Goal: Information Seeking & Learning: Find specific fact

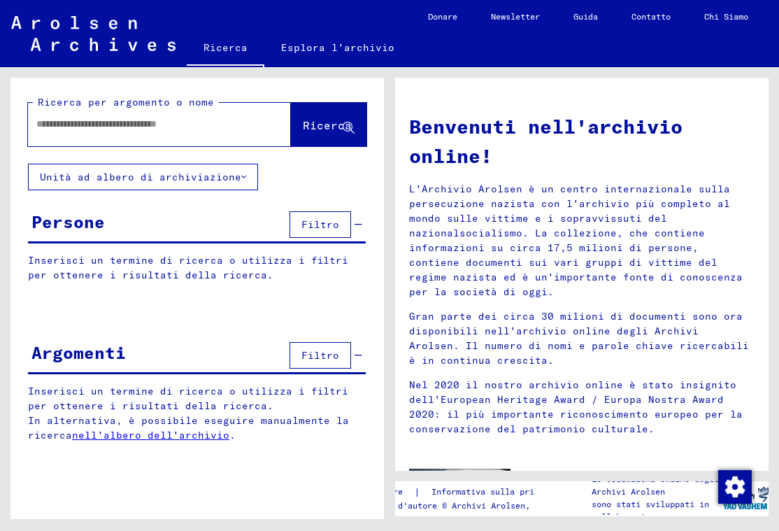
click at [250, 298] on div "Inserisci un termine di ricerca o utilizza i filtri per ottenere i risultati de…" at bounding box center [196, 278] width 373 height 50
click at [161, 125] on input "text" at bounding box center [142, 124] width 213 height 15
type input "*******"
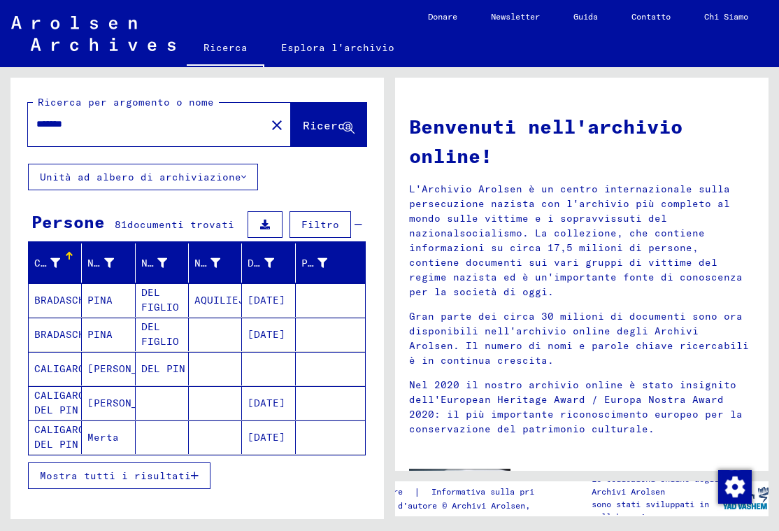
click at [299, 216] on button "Filtro" at bounding box center [321, 224] width 62 height 27
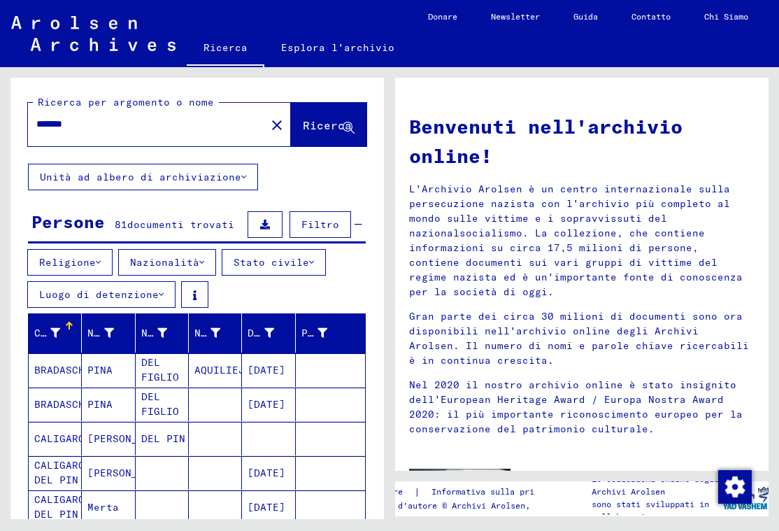
click at [187, 266] on font "Nazionalità" at bounding box center [164, 262] width 69 height 13
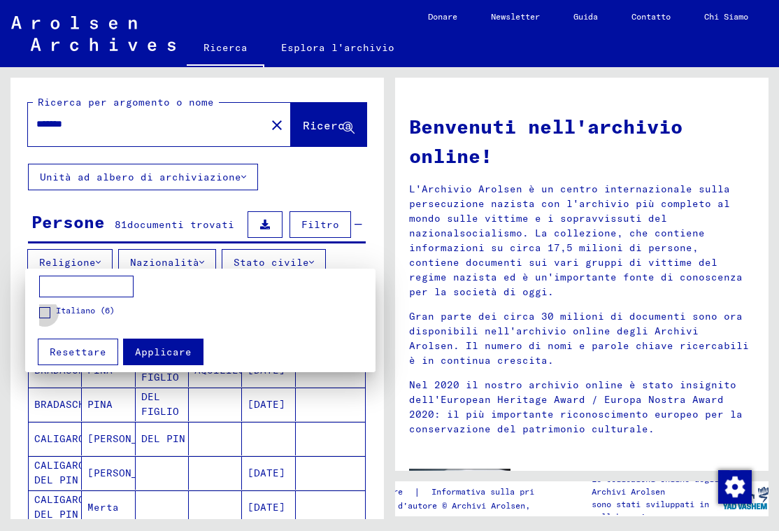
click at [42, 311] on span at bounding box center [44, 312] width 11 height 11
click at [150, 343] on button "Applicare" at bounding box center [163, 351] width 80 height 27
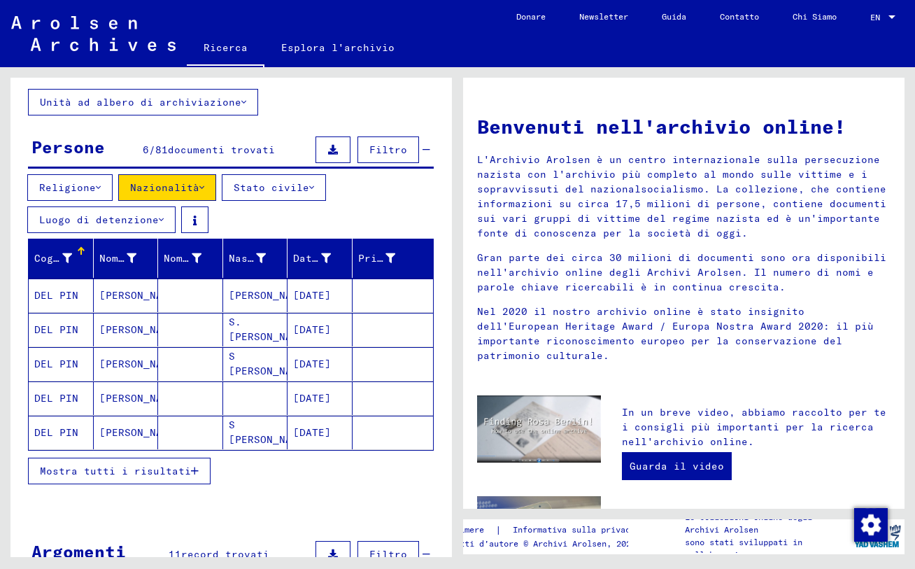
scroll to position [74, 0]
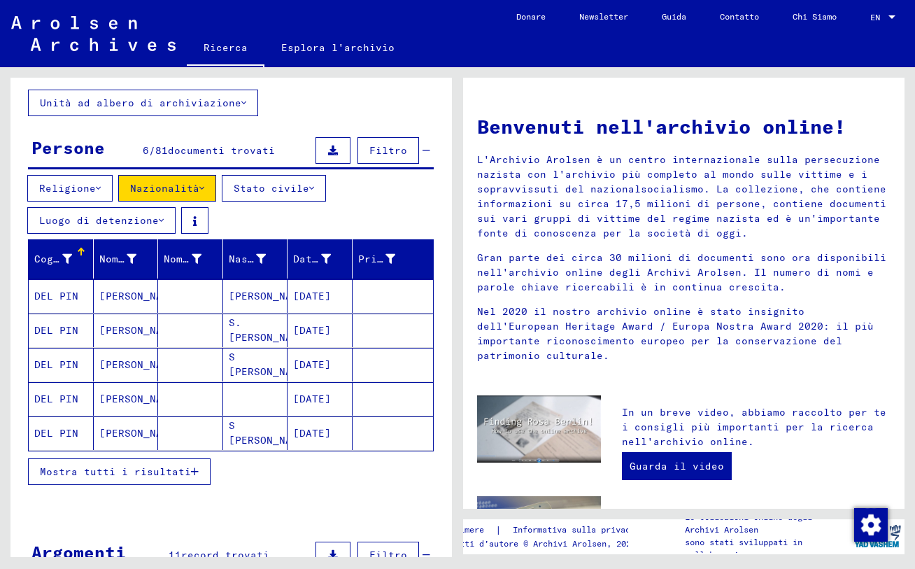
click at [173, 469] on span "Mostra tutti i risultati" at bounding box center [115, 471] width 151 height 13
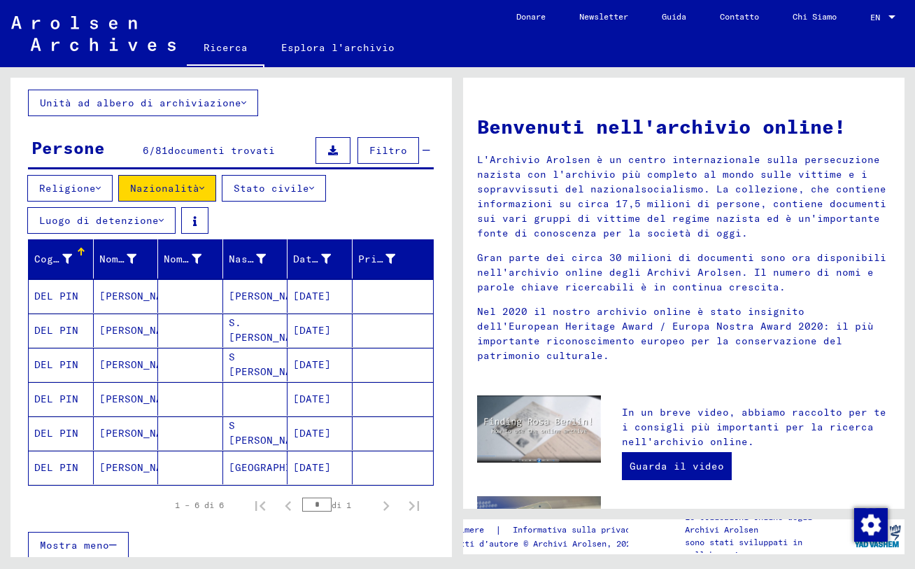
click at [125, 296] on mat-cell "[PERSON_NAME]" at bounding box center [126, 296] width 65 height 34
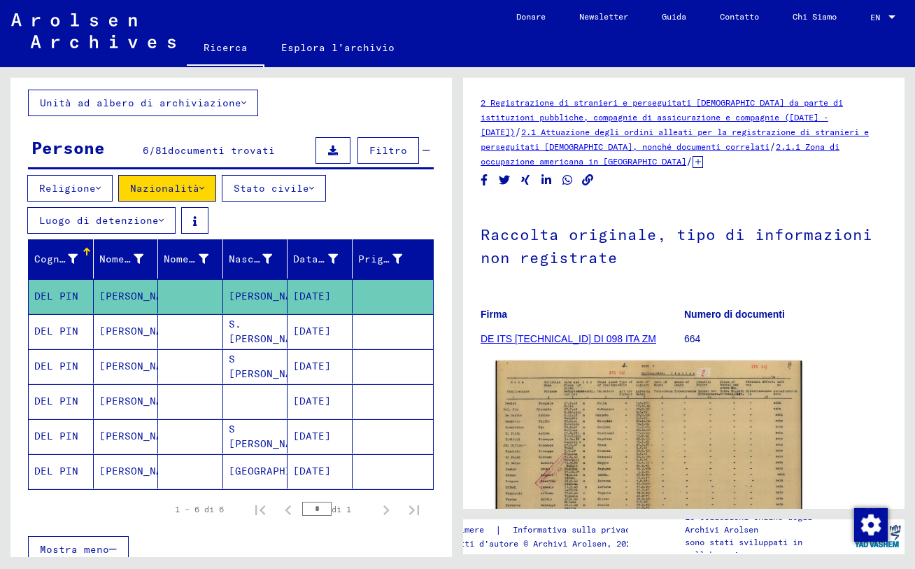
scroll to position [145, 0]
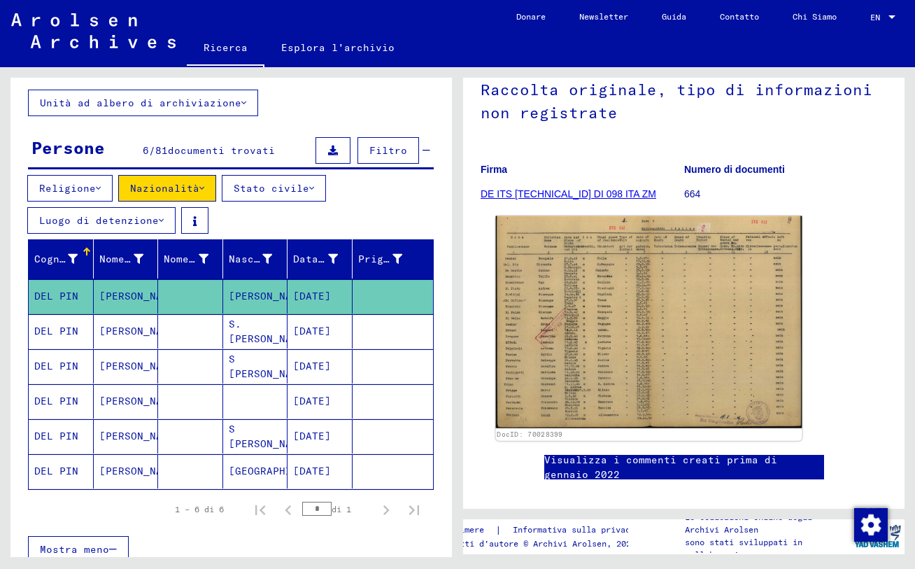
click at [629, 304] on img at bounding box center [649, 322] width 306 height 213
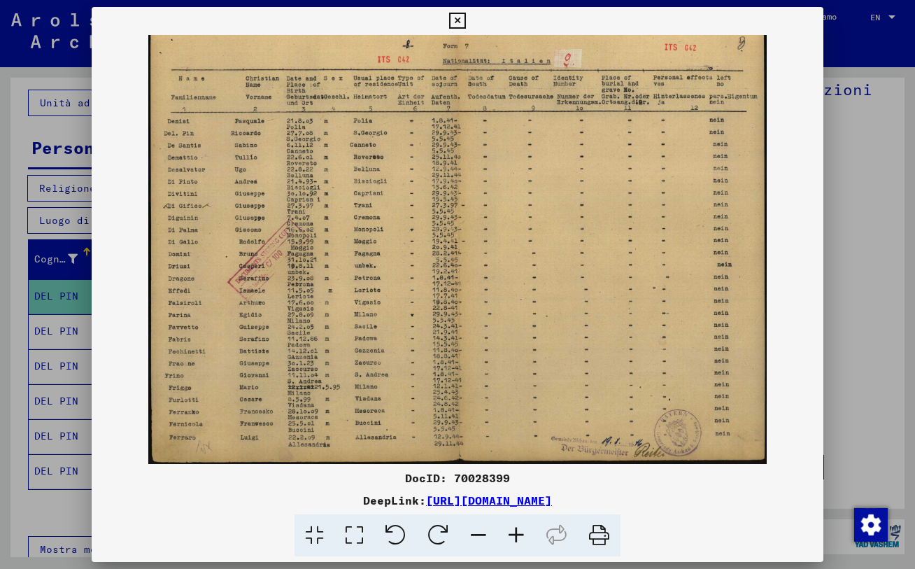
click at [778, 256] on div at bounding box center [457, 284] width 915 height 569
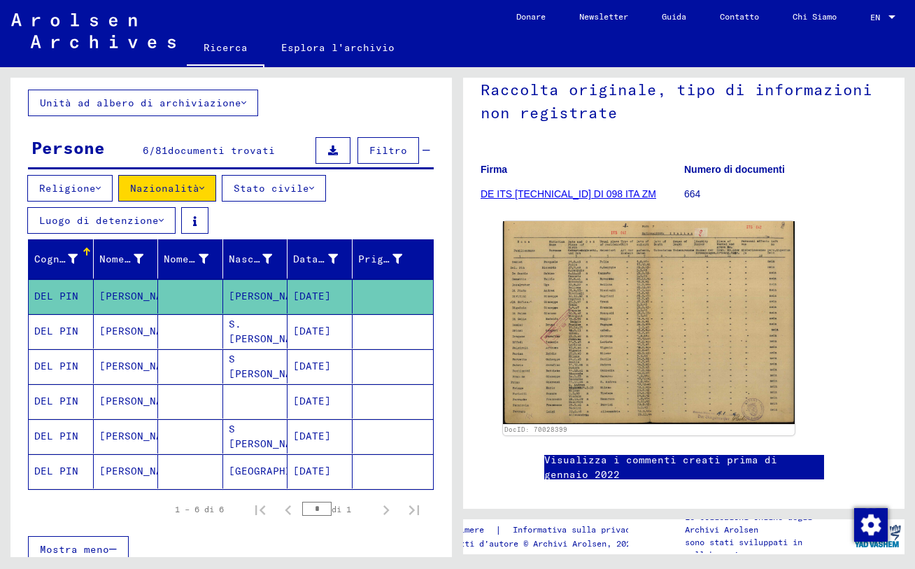
scroll to position [0, 0]
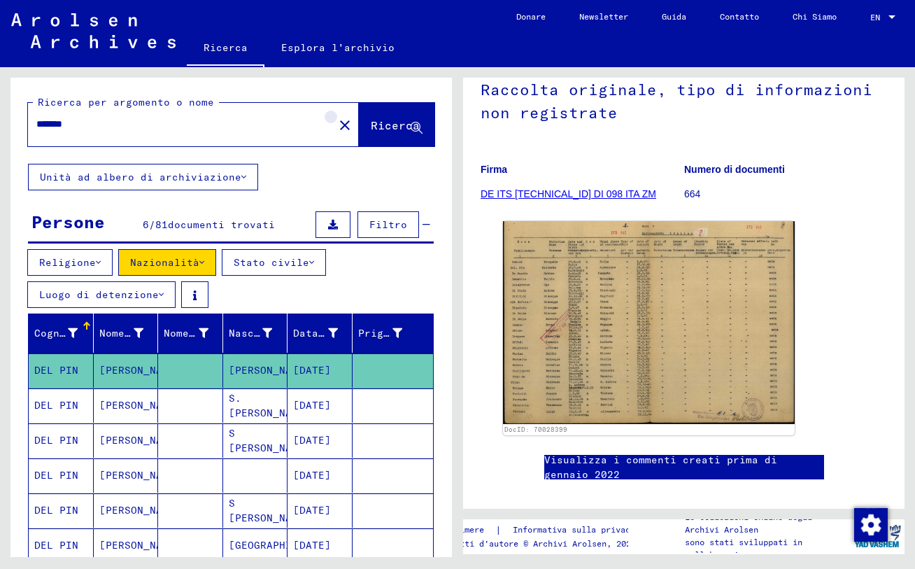
click at [336, 127] on mat-icon "close" at bounding box center [344, 125] width 17 height 17
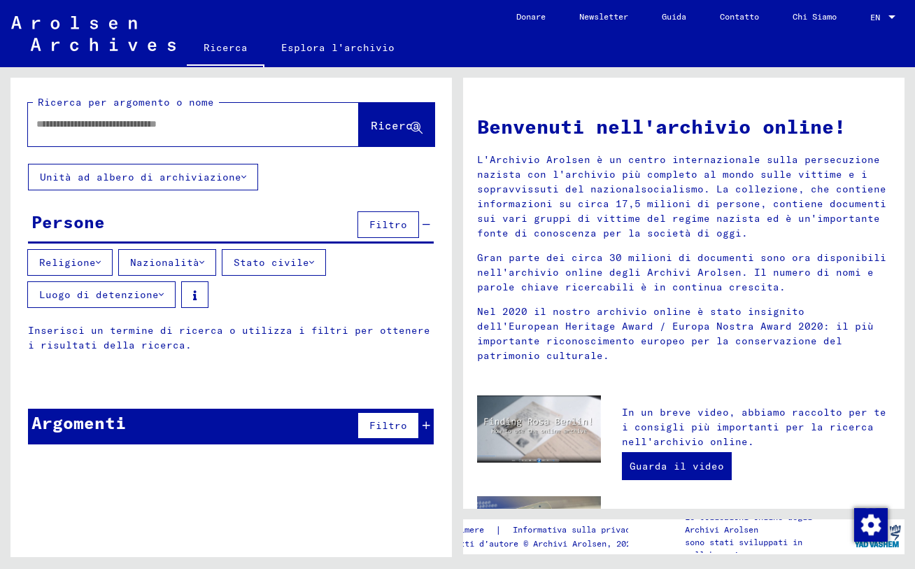
click at [300, 129] on input "text" at bounding box center [176, 124] width 280 height 15
type input "**********"
click at [371, 120] on span "Ricerca" at bounding box center [395, 125] width 49 height 14
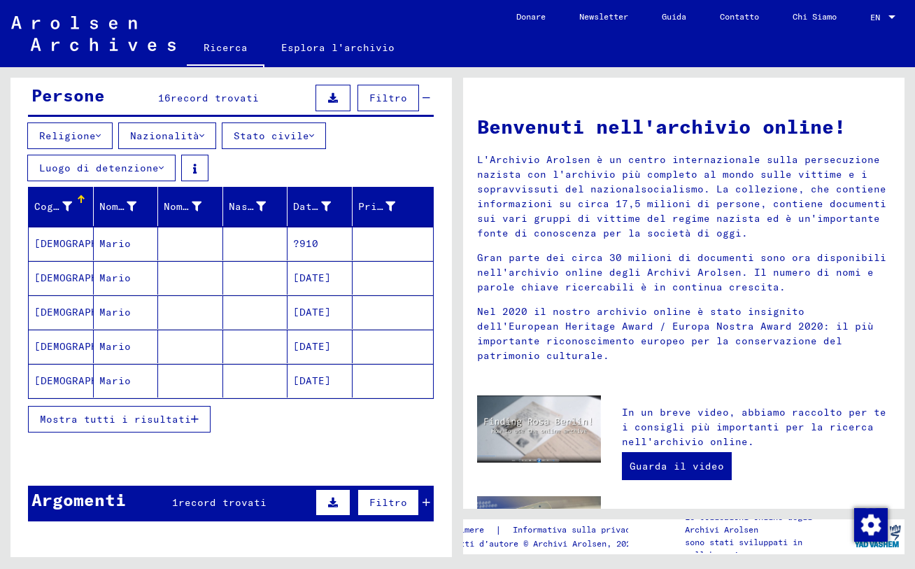
scroll to position [128, 0]
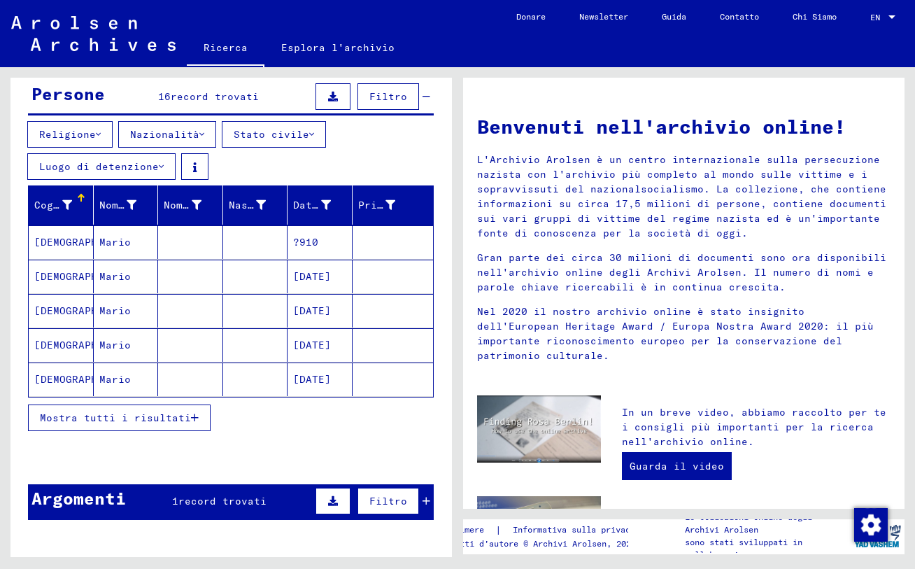
click at [184, 128] on font "Nazionalità" at bounding box center [164, 134] width 69 height 13
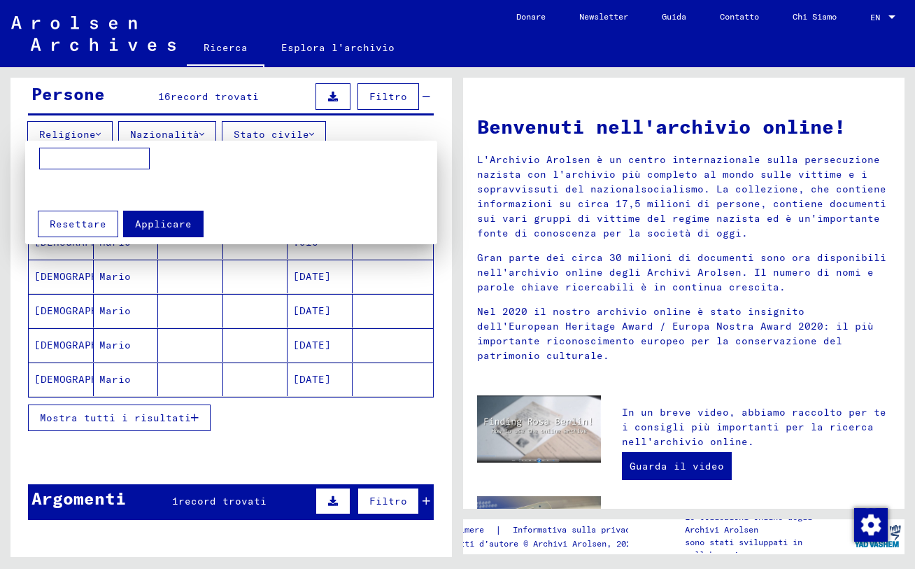
click at [233, 97] on div at bounding box center [457, 284] width 915 height 569
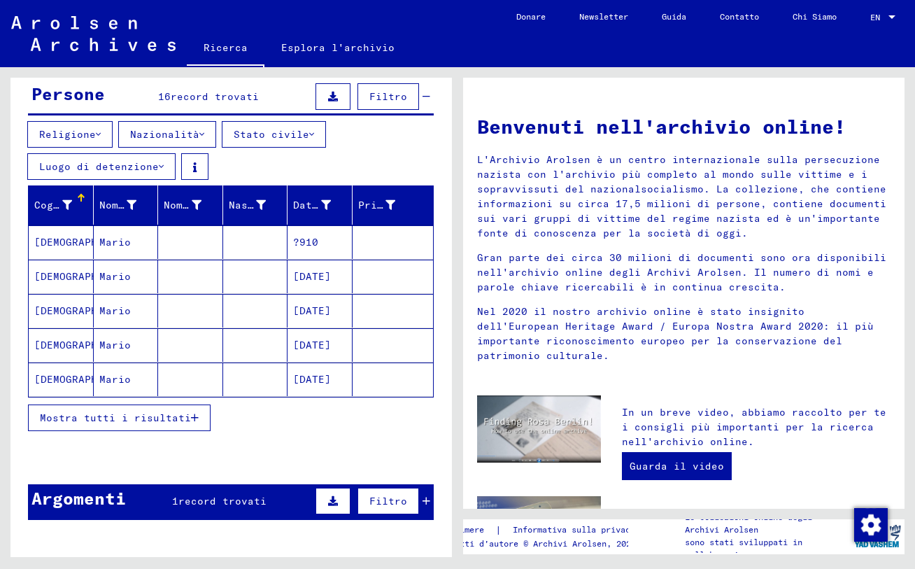
scroll to position [147, 0]
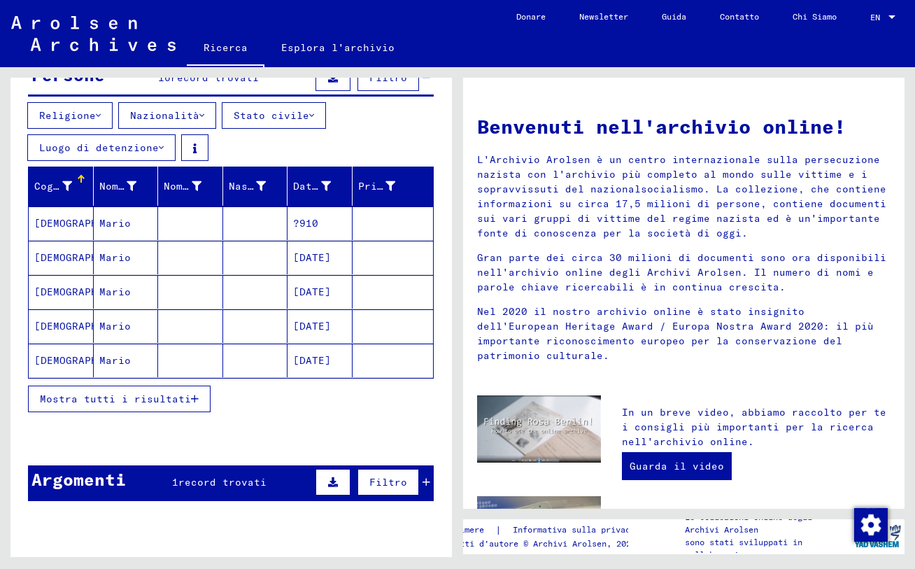
click at [178, 386] on button "Mostra tutti i risultati" at bounding box center [119, 398] width 183 height 27
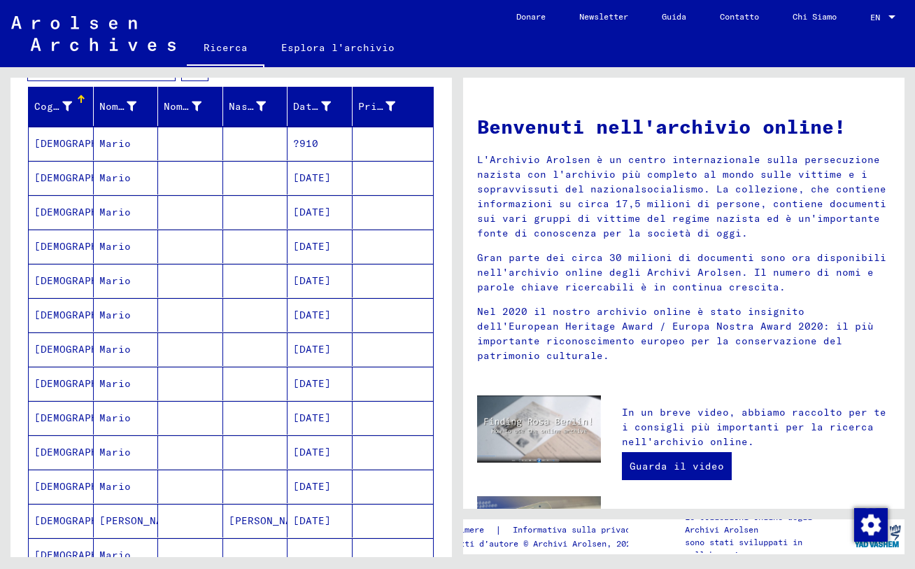
scroll to position [201, 0]
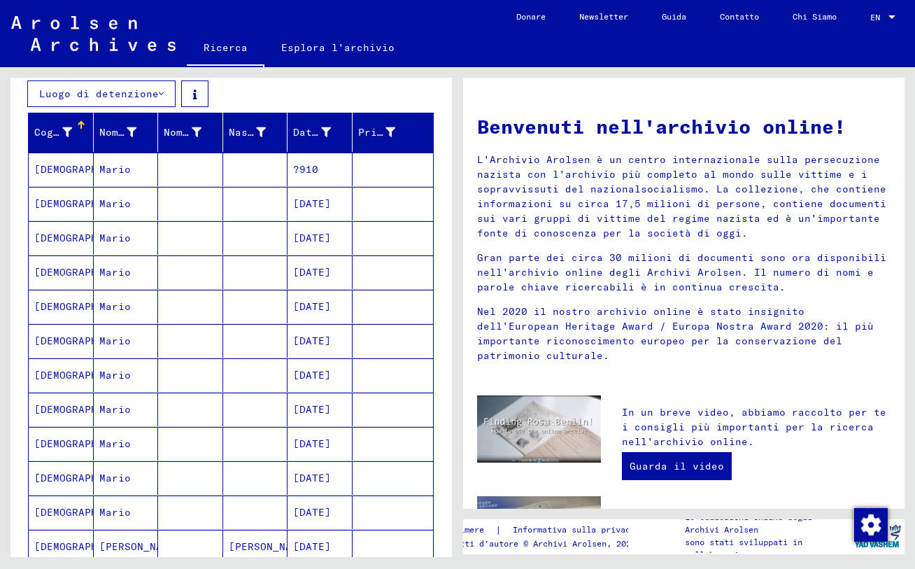
click at [116, 175] on mat-cell "Mario" at bounding box center [126, 169] width 65 height 34
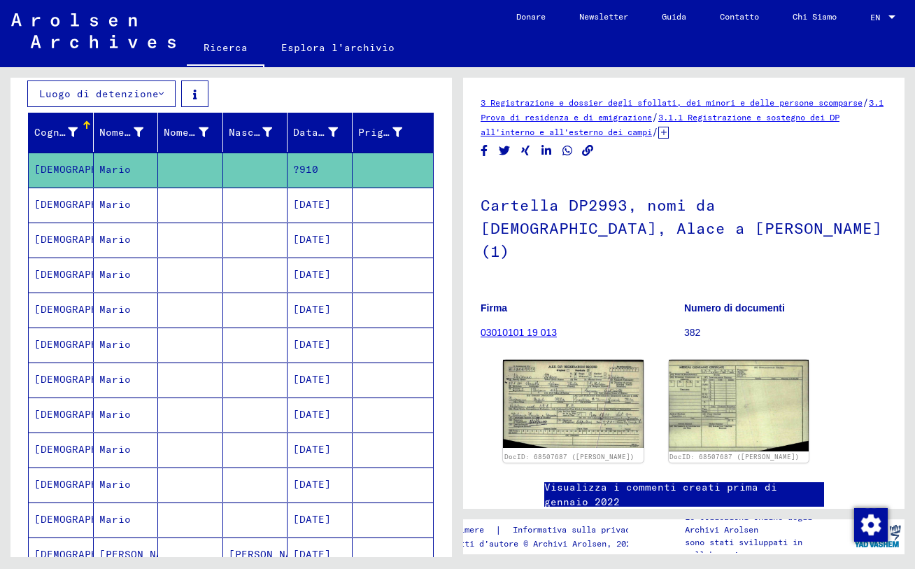
click at [115, 197] on mat-cell "Mario" at bounding box center [126, 204] width 65 height 34
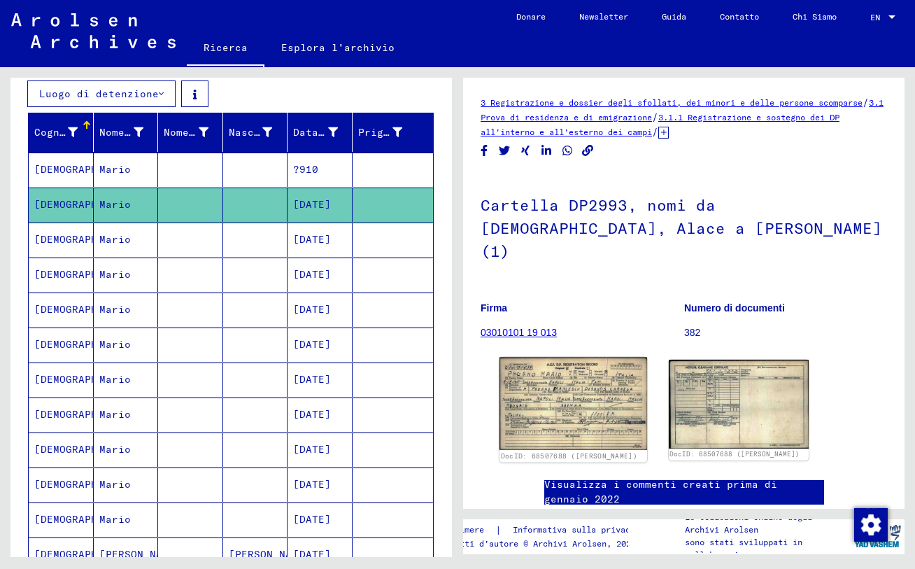
click at [606, 390] on img at bounding box center [573, 403] width 148 height 92
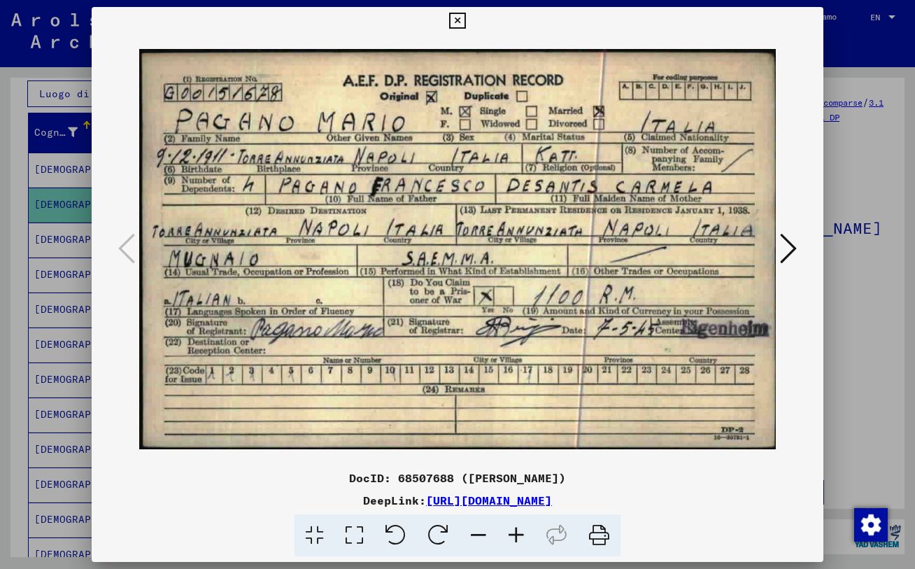
click at [778, 212] on div at bounding box center [457, 284] width 915 height 569
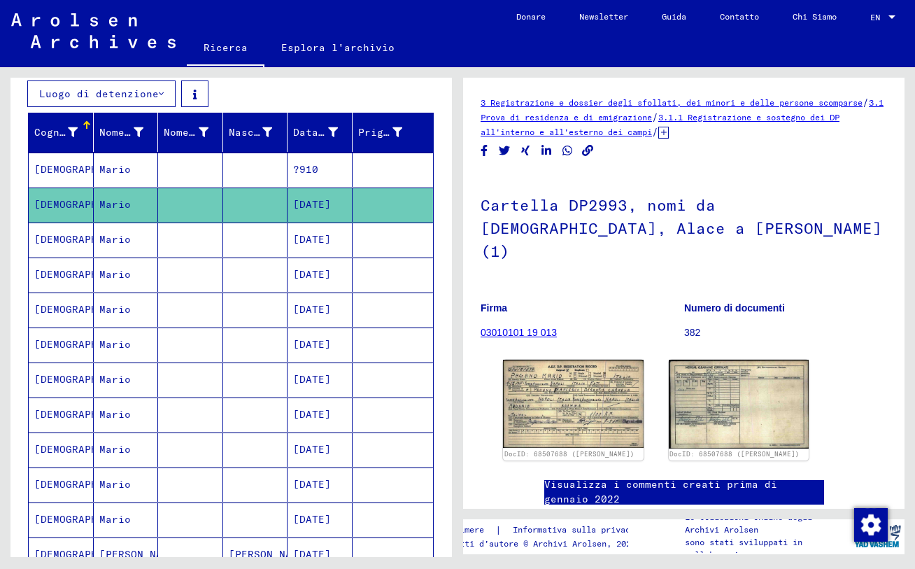
click at [179, 241] on mat-cell at bounding box center [190, 239] width 65 height 34
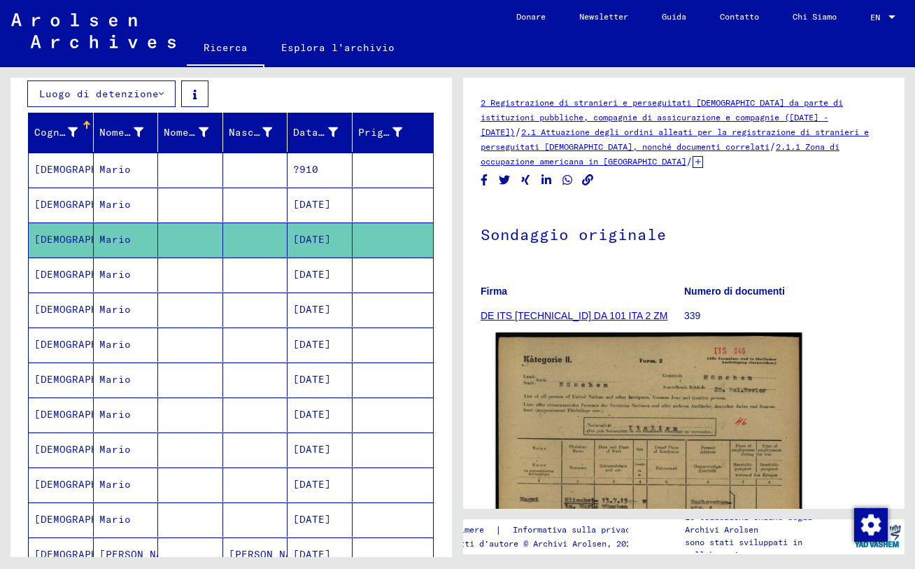
click at [632, 399] on img at bounding box center [649, 544] width 306 height 425
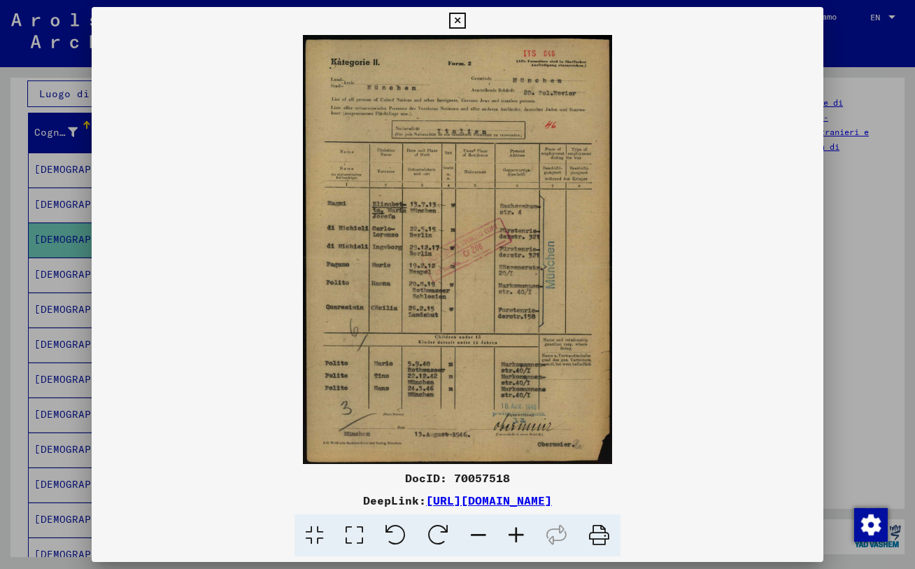
click at [778, 328] on div at bounding box center [457, 284] width 915 height 569
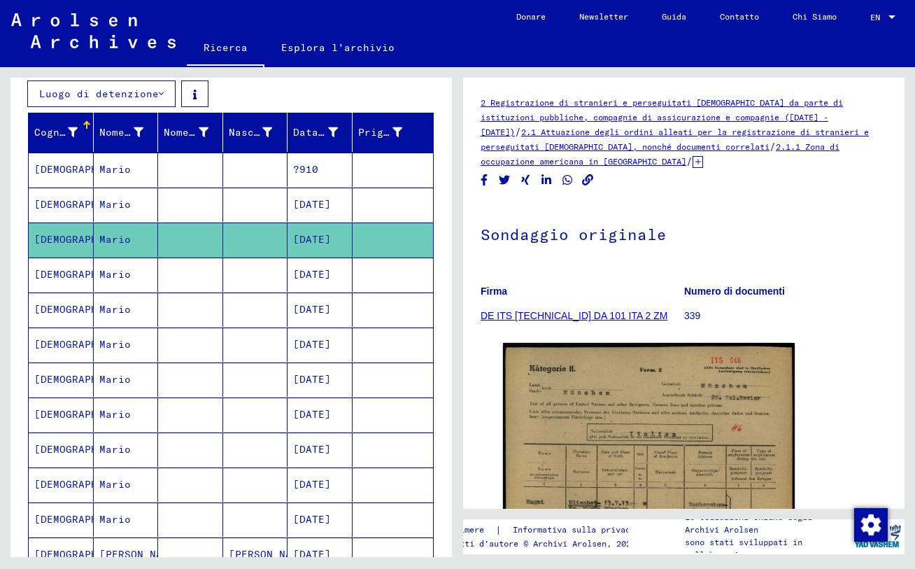
click at [163, 279] on mat-cell at bounding box center [190, 274] width 65 height 34
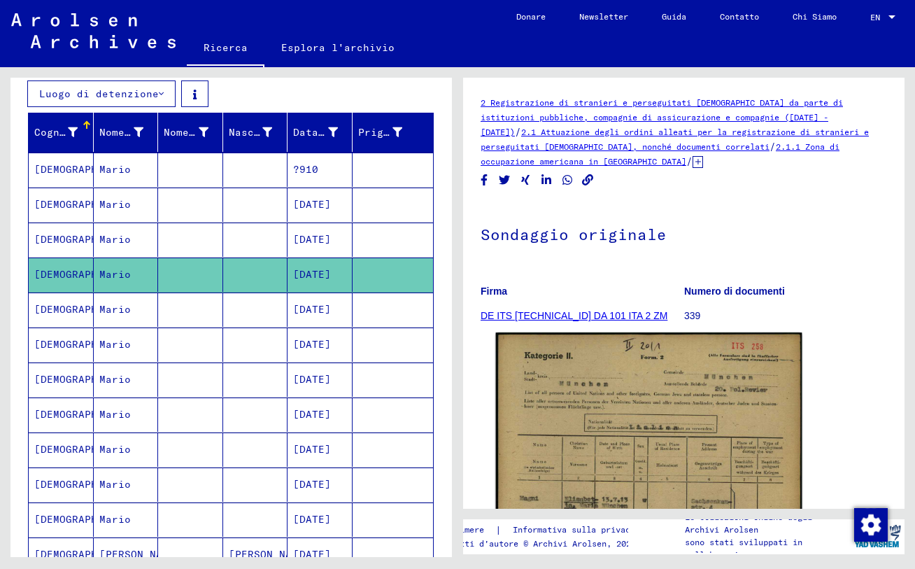
click at [609, 404] on img at bounding box center [649, 544] width 306 height 425
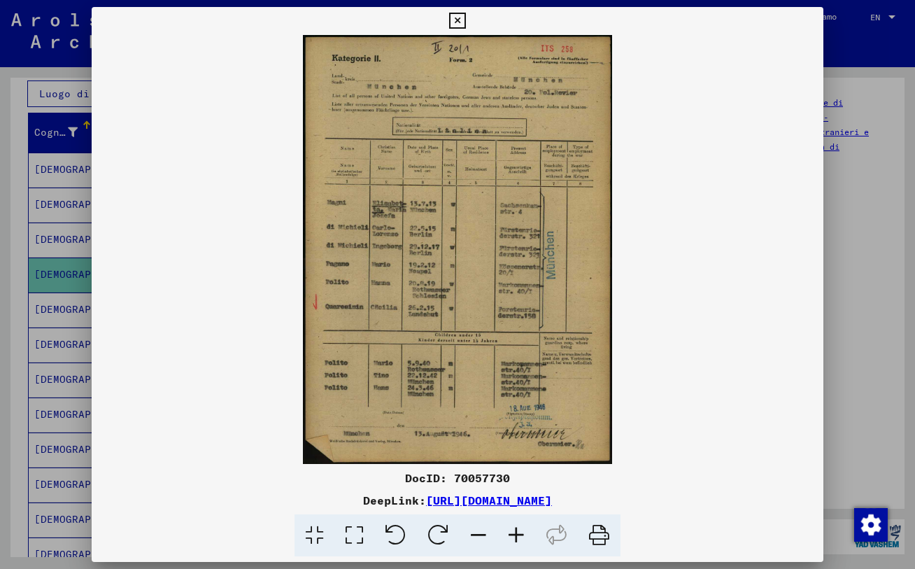
click at [778, 306] on div at bounding box center [457, 284] width 915 height 569
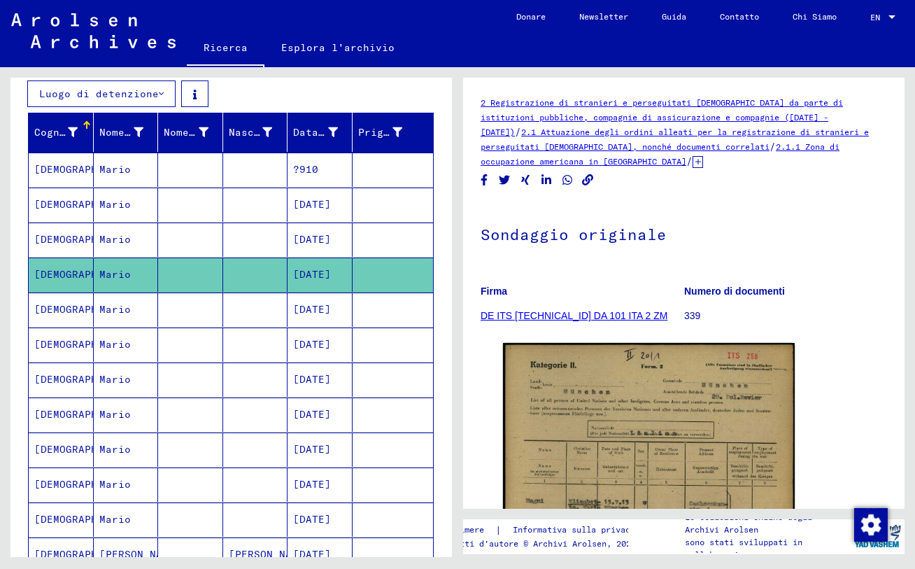
click at [196, 317] on mat-cell at bounding box center [190, 309] width 65 height 34
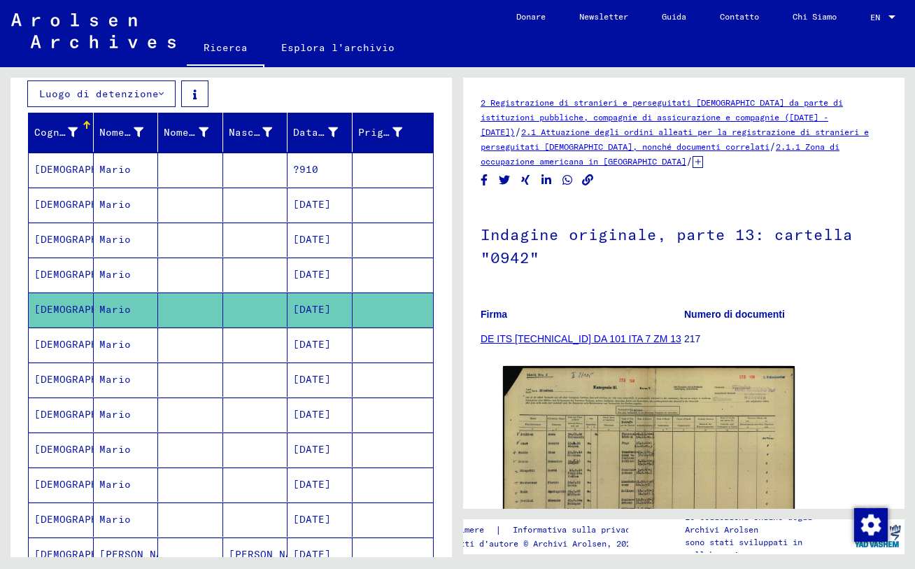
click at [643, 390] on div "2 Registrazione di stranieri e perseguitati [DEMOGRAPHIC_DATA] da parte di isti…" at bounding box center [683, 377] width 406 height 564
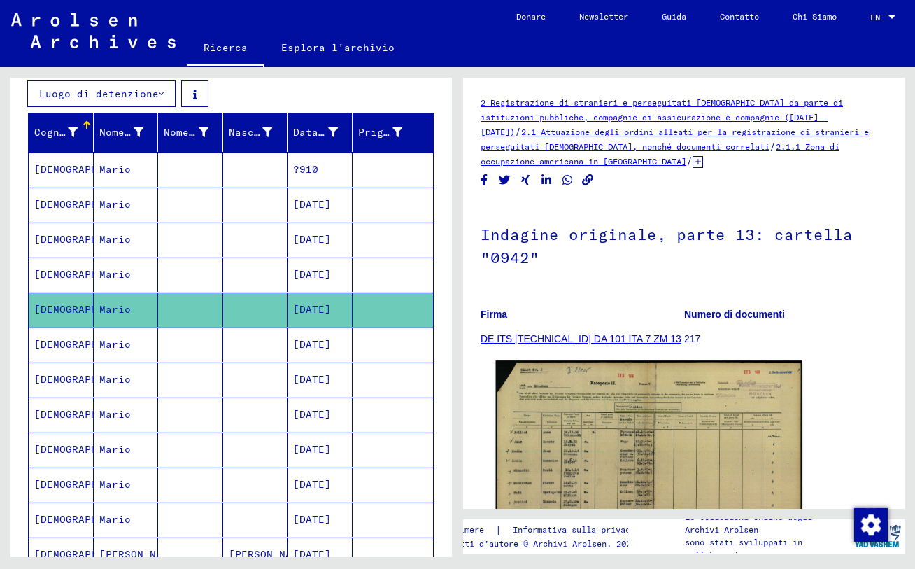
click at [634, 435] on img at bounding box center [649, 469] width 306 height 219
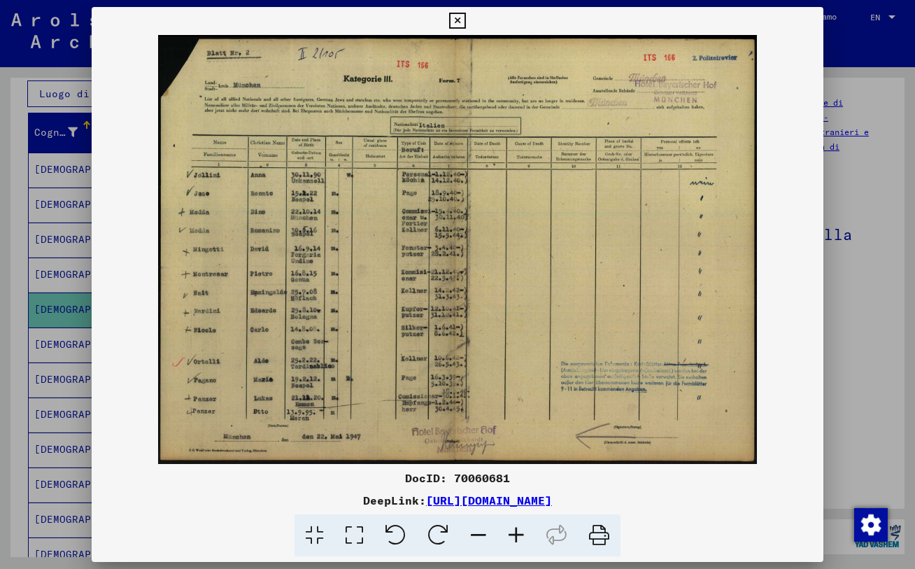
click at [778, 401] on div at bounding box center [457, 284] width 915 height 569
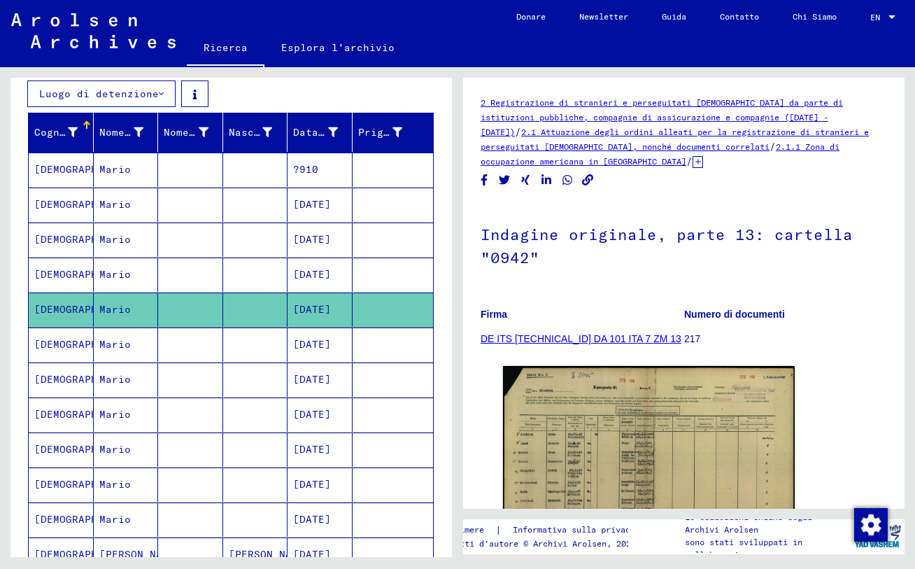
click at [179, 353] on mat-cell at bounding box center [190, 344] width 65 height 34
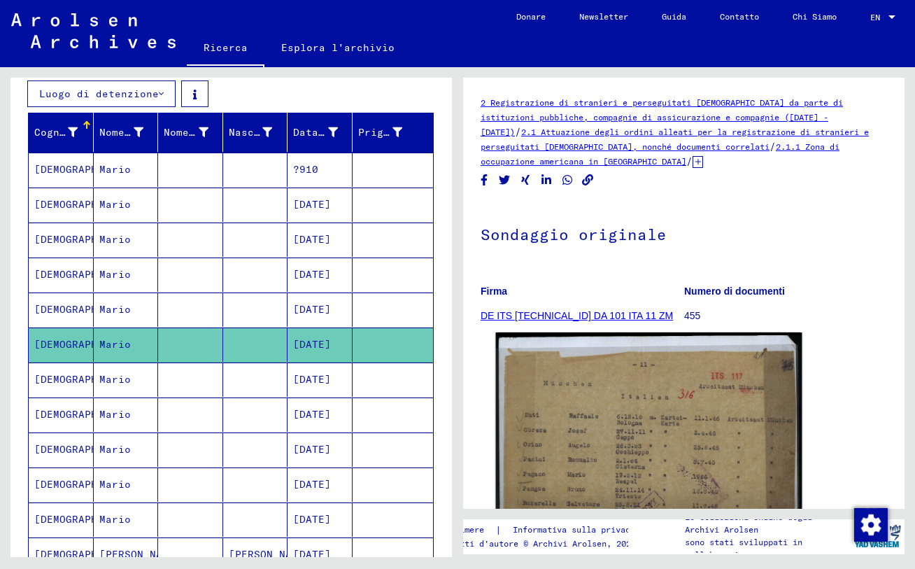
click at [623, 415] on img at bounding box center [649, 546] width 306 height 428
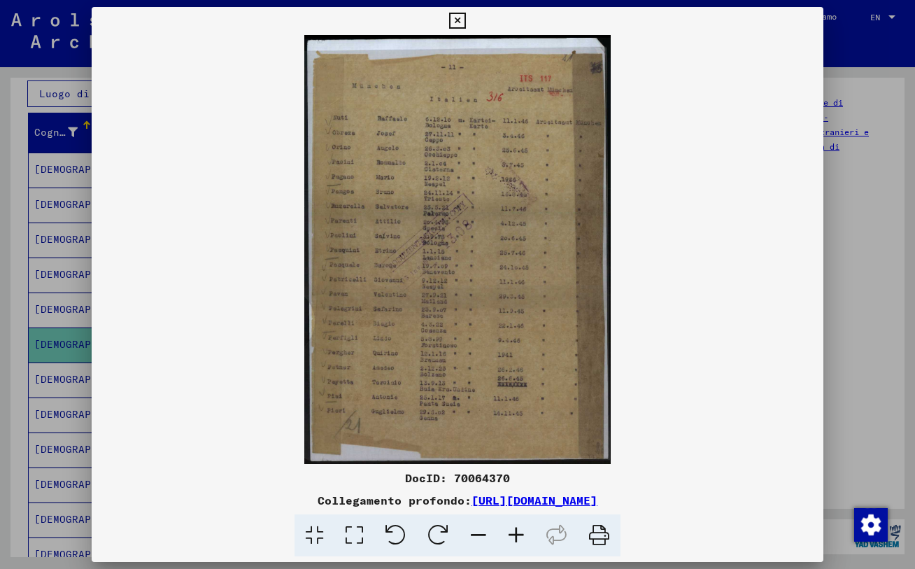
click at [778, 304] on div at bounding box center [457, 284] width 915 height 569
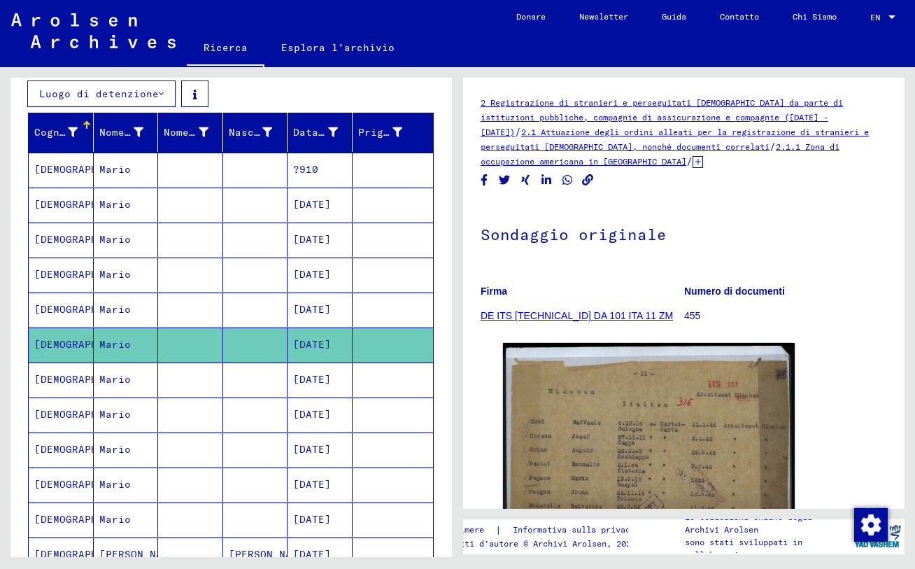
click at [223, 381] on mat-cell at bounding box center [255, 379] width 65 height 34
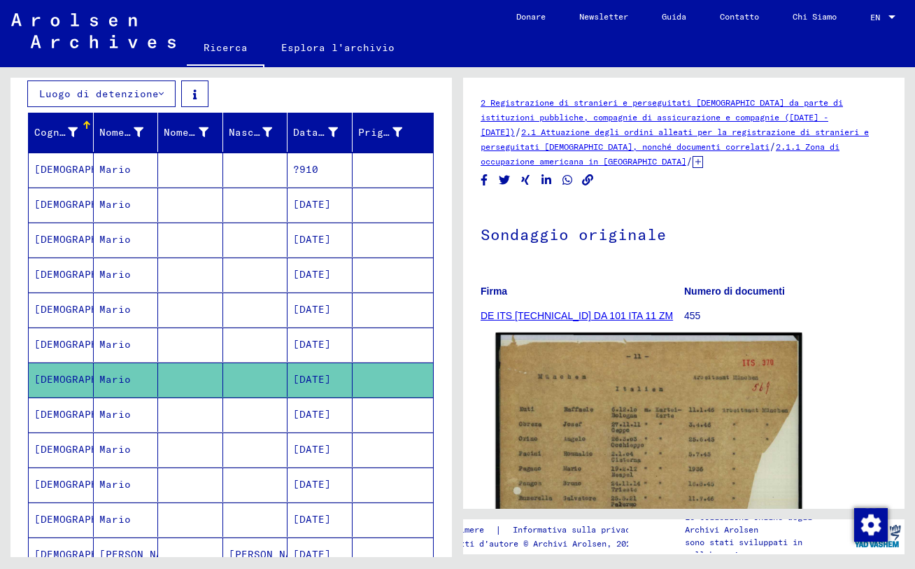
click at [570, 452] on img at bounding box center [649, 543] width 306 height 422
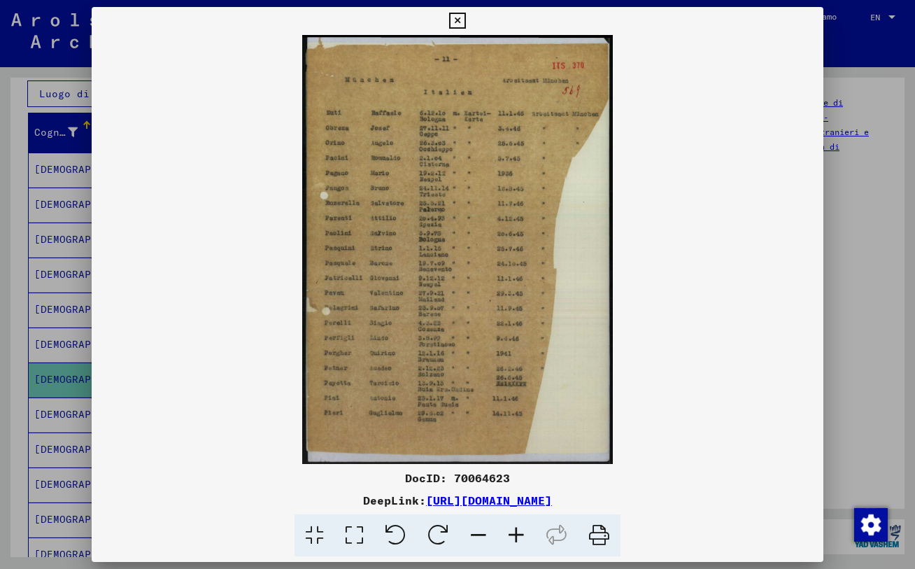
click at [778, 302] on div at bounding box center [457, 284] width 915 height 569
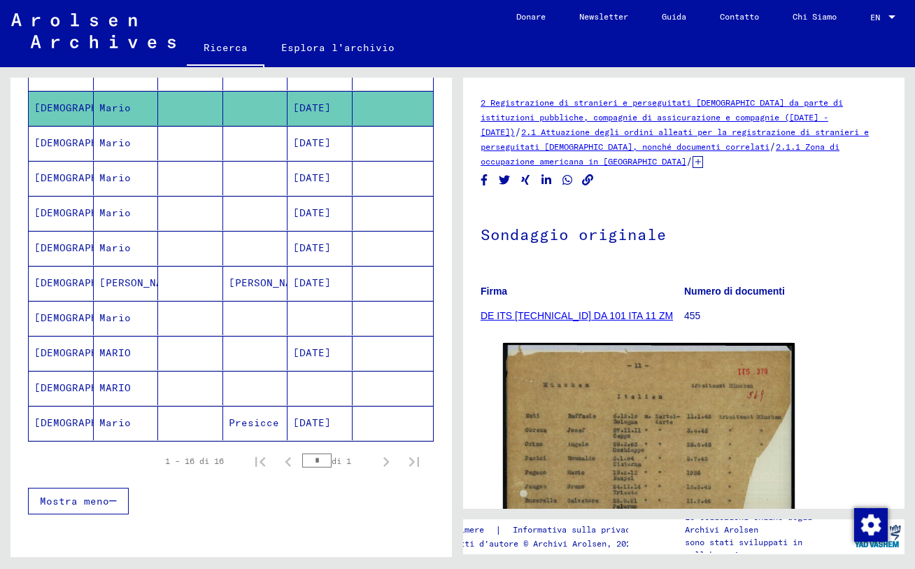
scroll to position [471, 0]
click at [235, 138] on mat-cell at bounding box center [255, 144] width 65 height 34
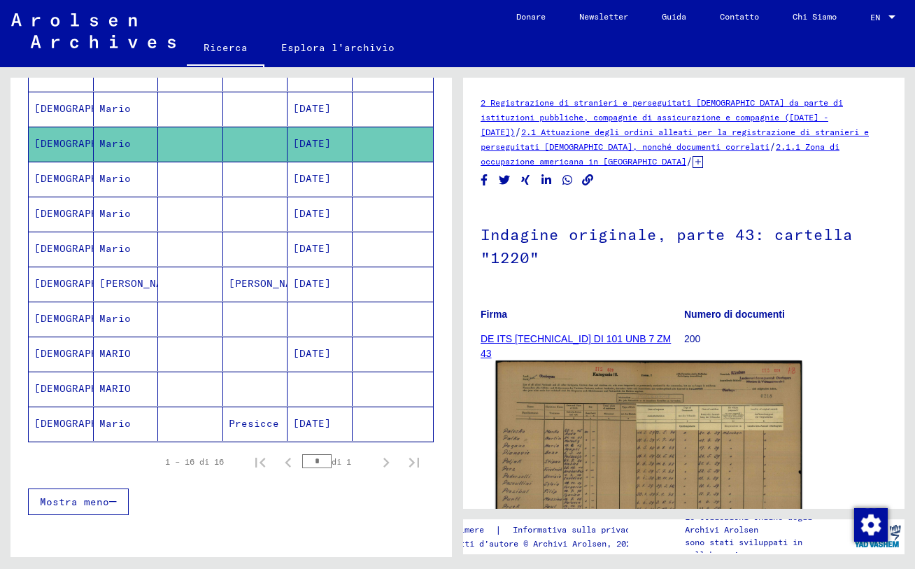
click at [642, 425] on img at bounding box center [649, 468] width 306 height 217
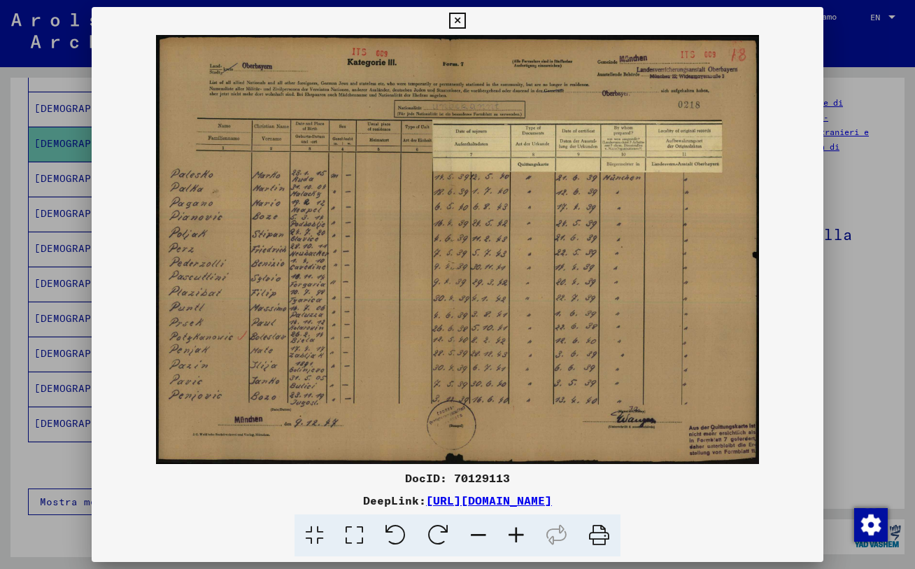
click at [778, 151] on div at bounding box center [457, 284] width 915 height 569
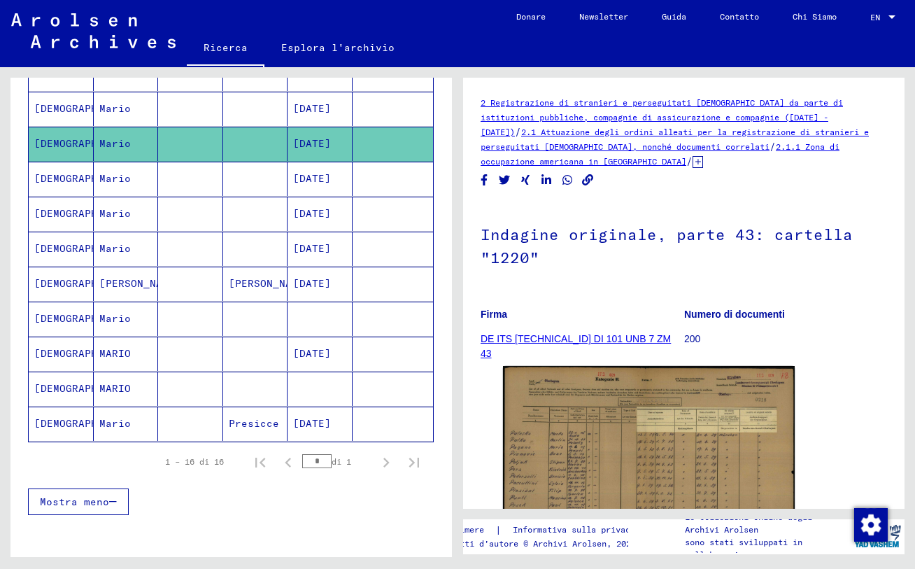
click at [213, 172] on mat-cell at bounding box center [190, 179] width 65 height 34
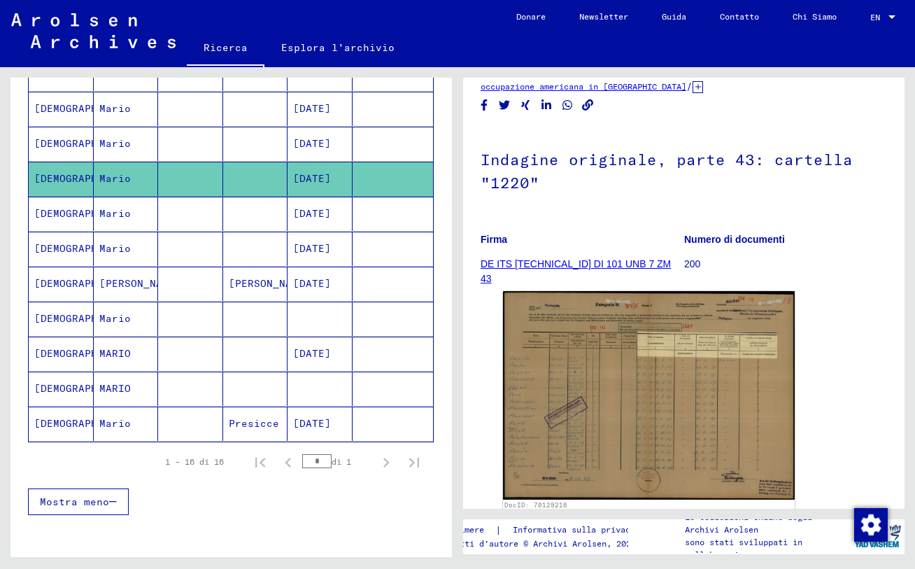
scroll to position [75, 0]
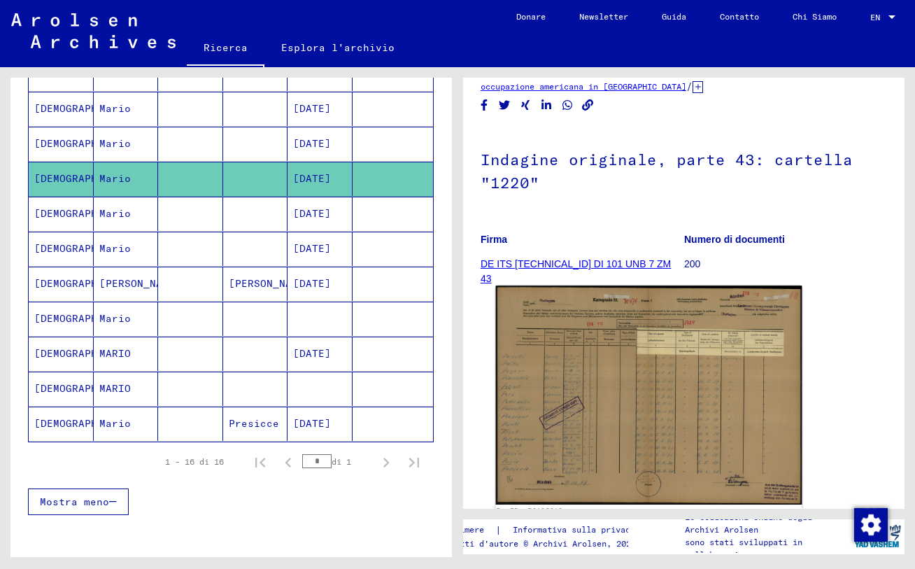
click at [639, 355] on img at bounding box center [649, 394] width 306 height 218
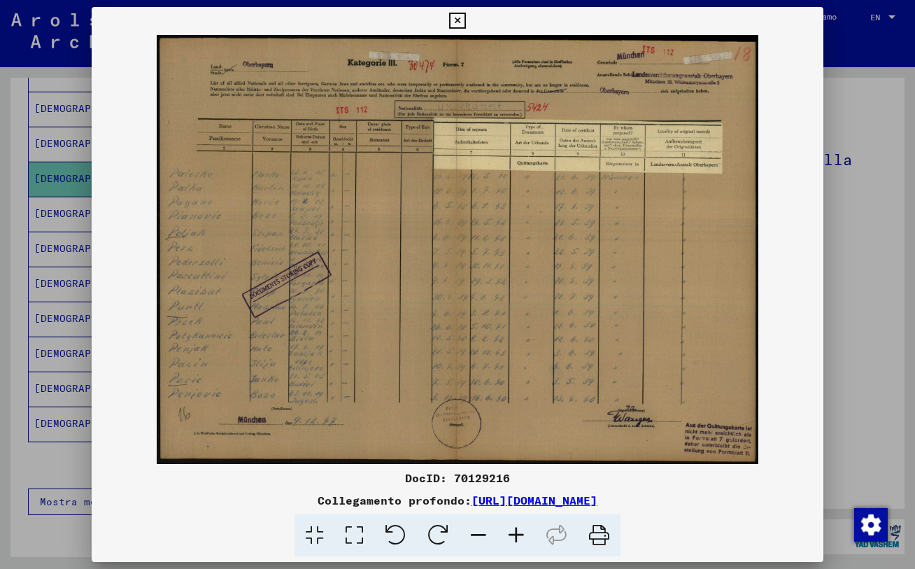
click at [778, 341] on div at bounding box center [457, 284] width 915 height 569
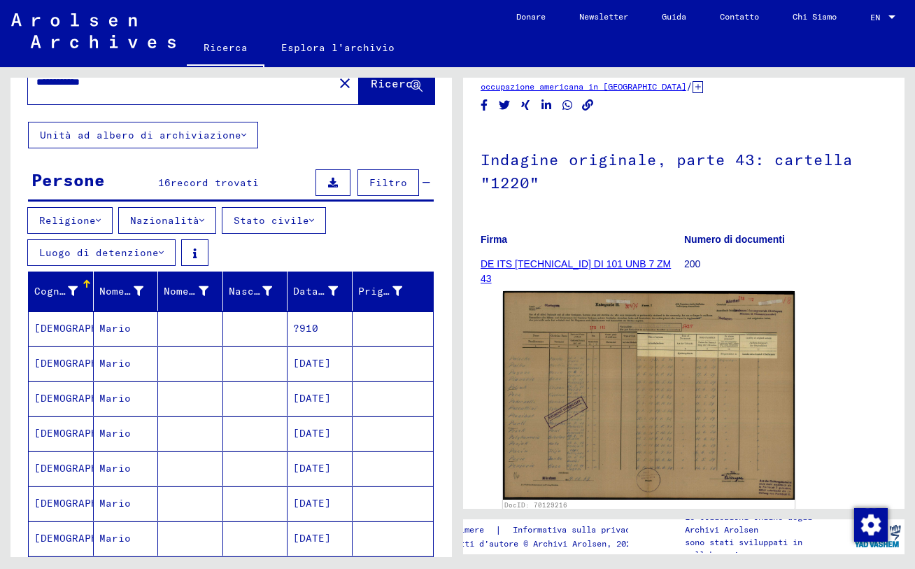
scroll to position [0, 0]
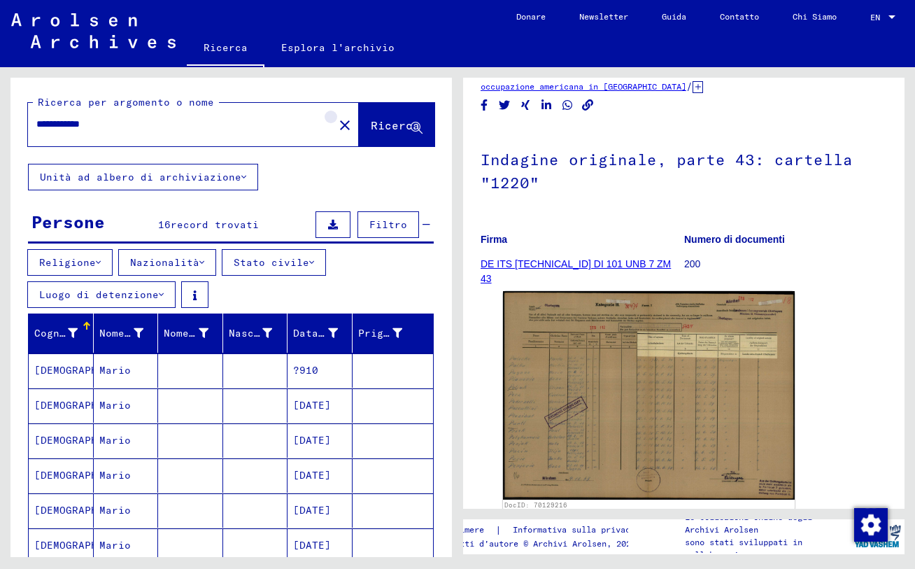
click at [336, 124] on mat-icon "close" at bounding box center [344, 125] width 17 height 17
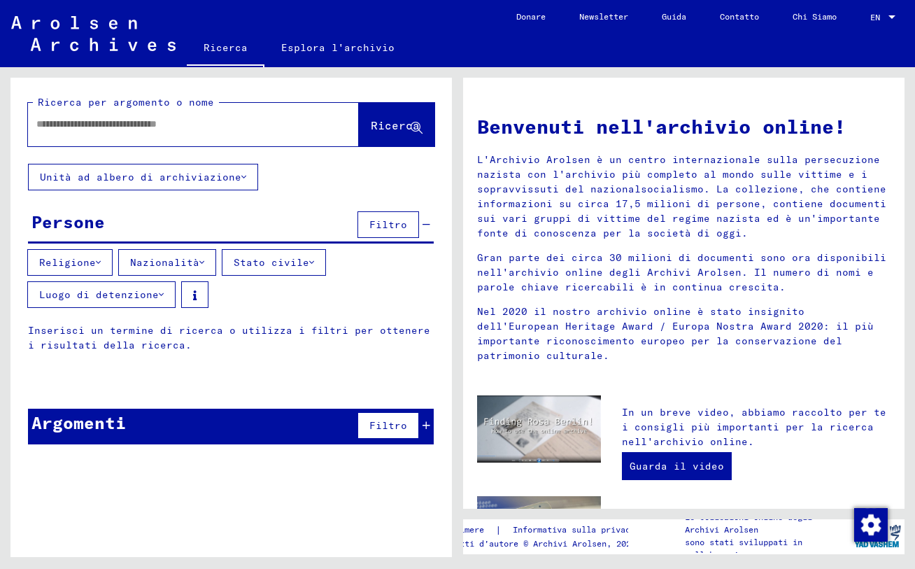
click at [244, 127] on input "text" at bounding box center [176, 124] width 280 height 15
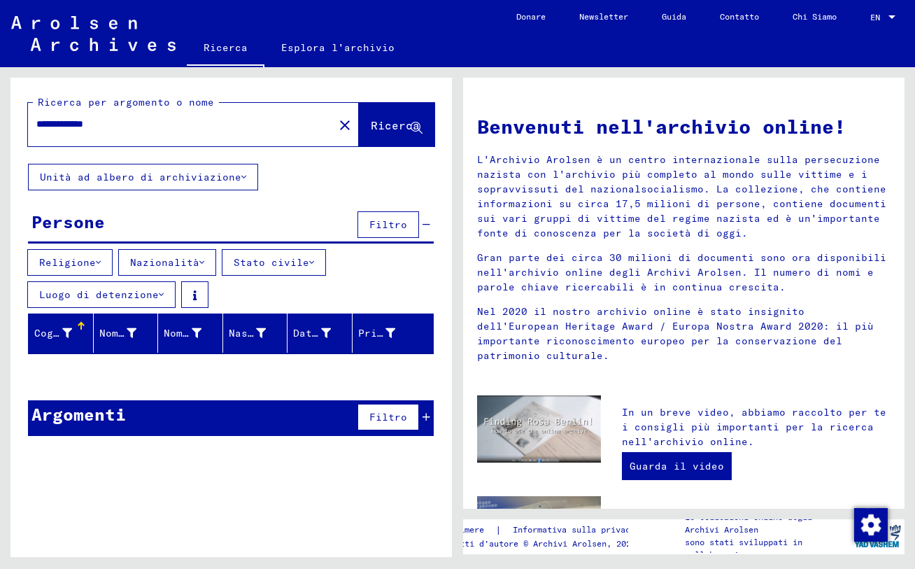
click at [78, 123] on input "**********" at bounding box center [176, 124] width 280 height 15
type input "**********"
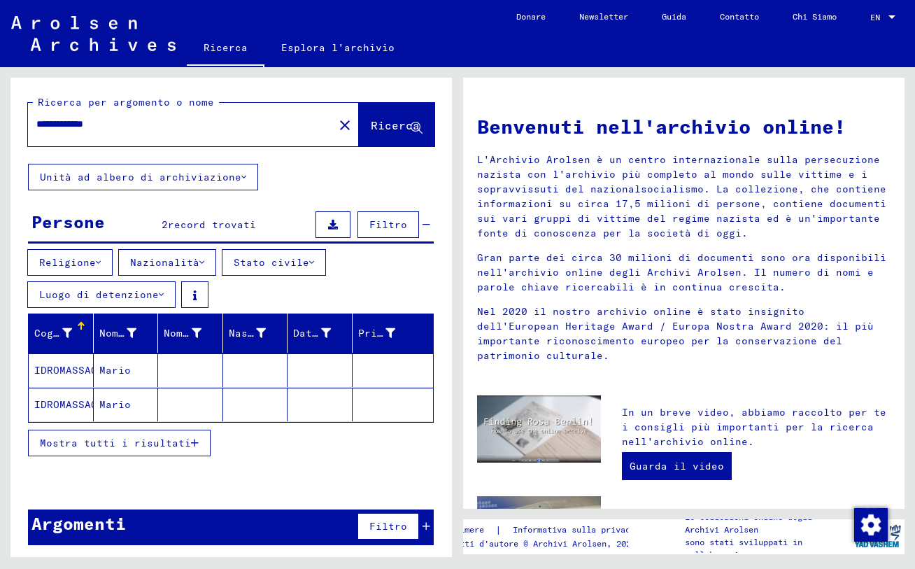
click at [110, 370] on mat-cell "Mario" at bounding box center [126, 370] width 65 height 34
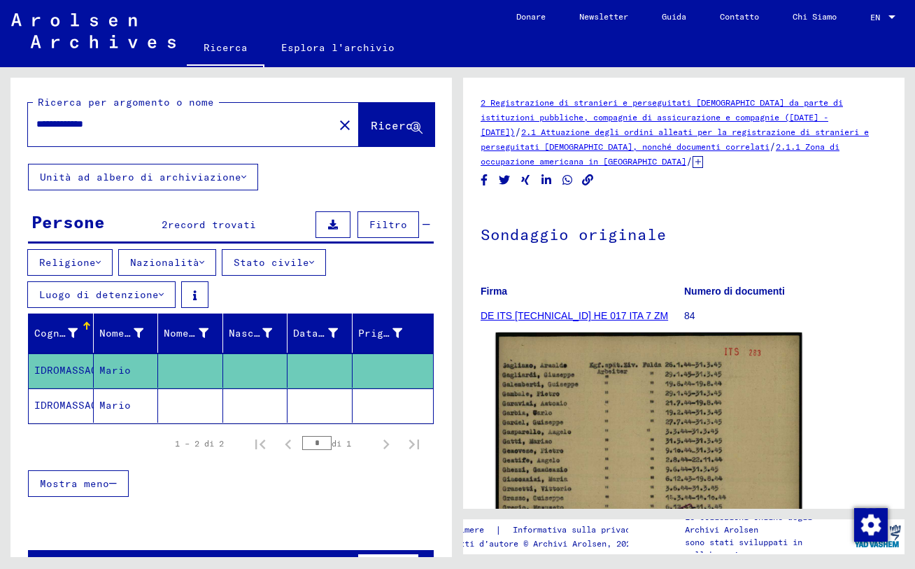
click at [625, 408] on img at bounding box center [649, 545] width 306 height 427
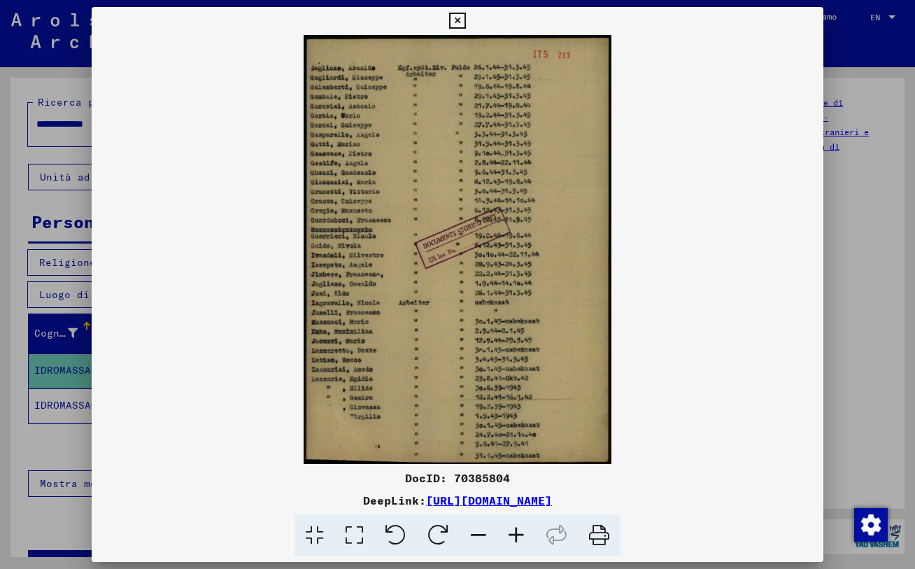
click at [778, 274] on div at bounding box center [457, 284] width 915 height 569
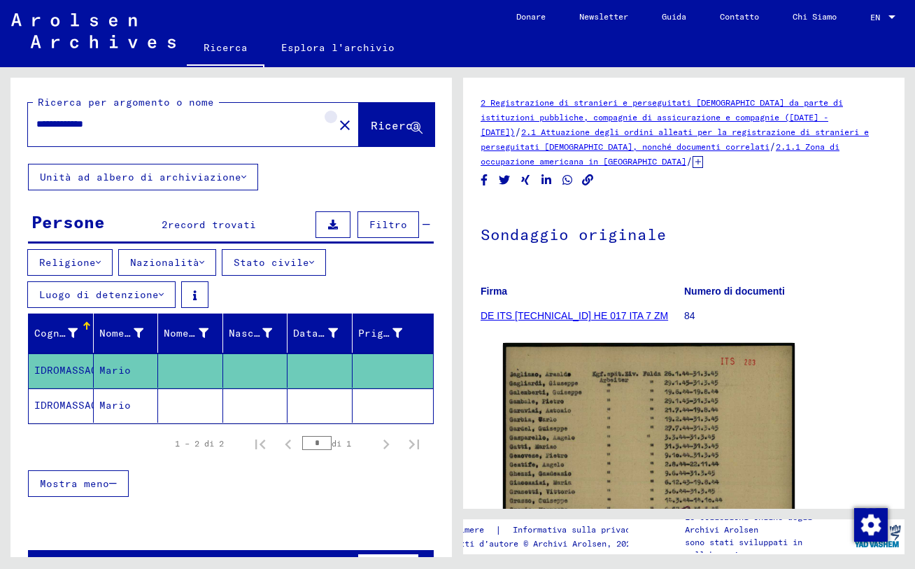
click at [336, 123] on mat-icon "close" at bounding box center [344, 125] width 17 height 17
